Goal: Information Seeking & Learning: Learn about a topic

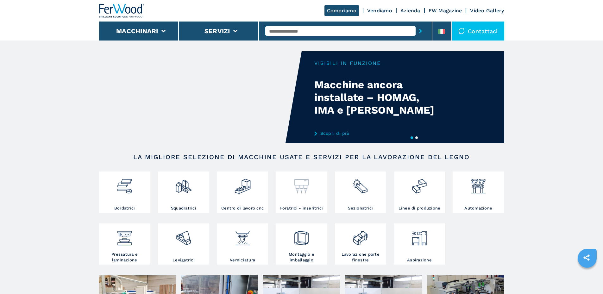
click at [298, 186] on img at bounding box center [301, 184] width 17 height 22
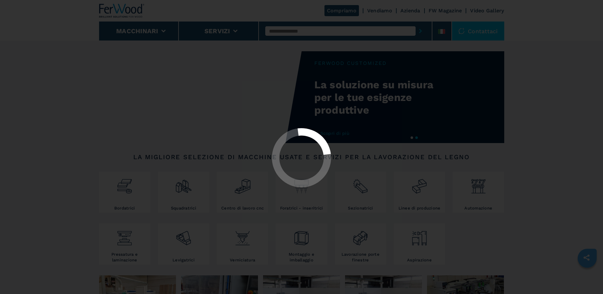
select select "**********"
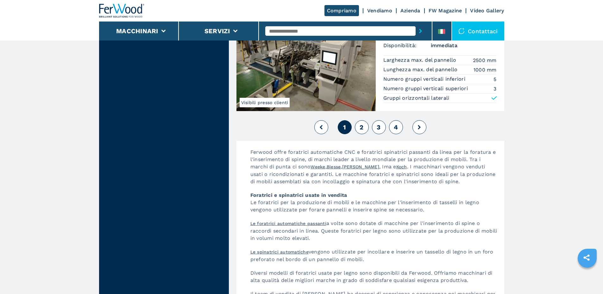
scroll to position [1424, 0]
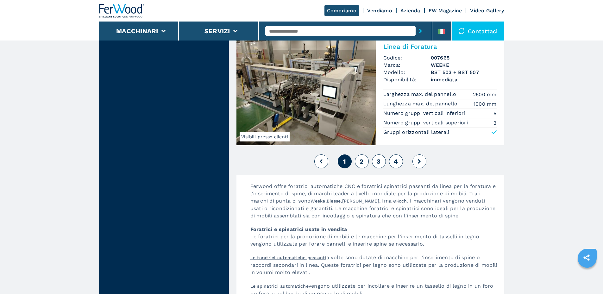
click at [362, 158] on span "2" at bounding box center [361, 162] width 4 height 8
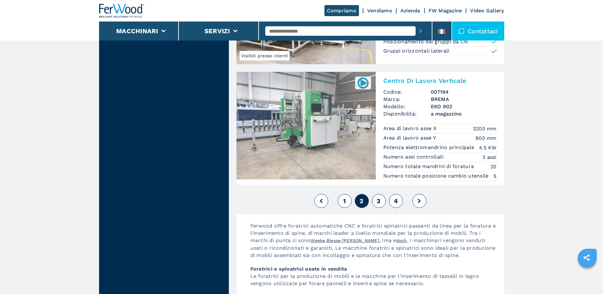
scroll to position [1455, 0]
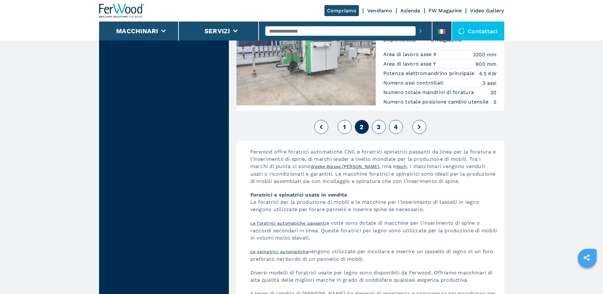
click at [375, 128] on button "3" at bounding box center [379, 127] width 14 height 14
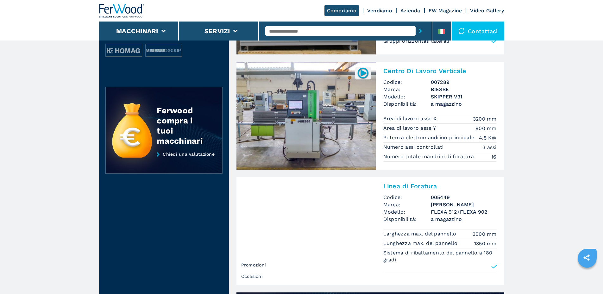
scroll to position [253, 0]
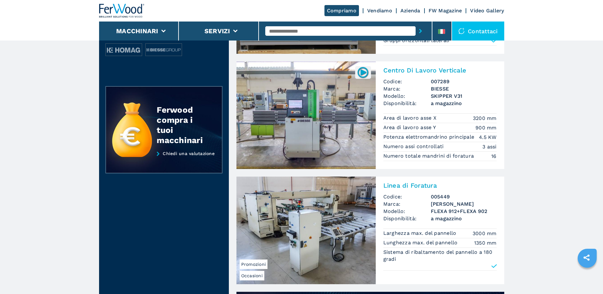
click at [360, 74] on img at bounding box center [363, 72] width 12 height 12
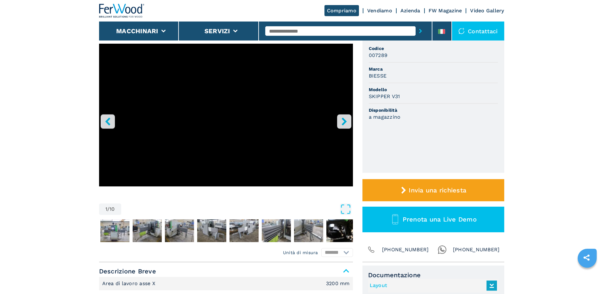
scroll to position [127, 0]
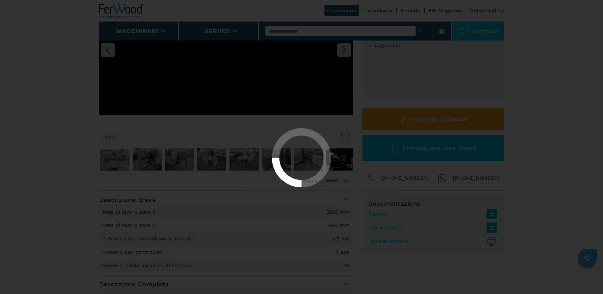
select select "**********"
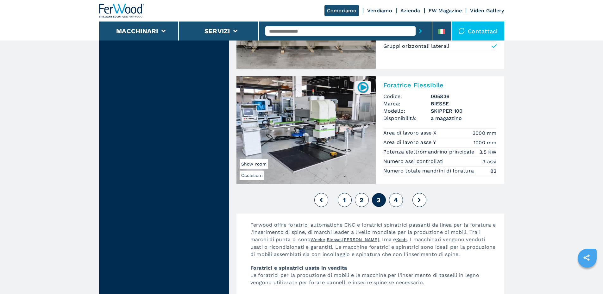
scroll to position [1392, 0]
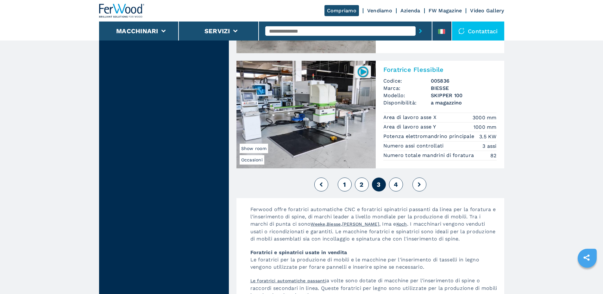
click at [398, 185] on button "4" at bounding box center [396, 184] width 14 height 14
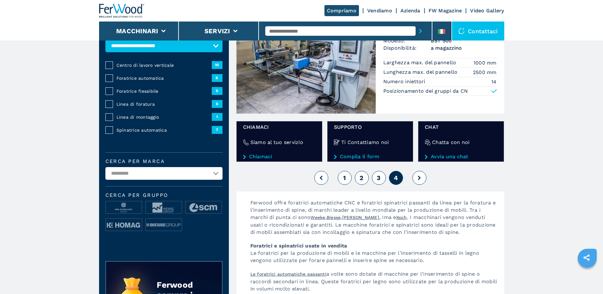
scroll to position [158, 0]
